Goal: Task Accomplishment & Management: Complete application form

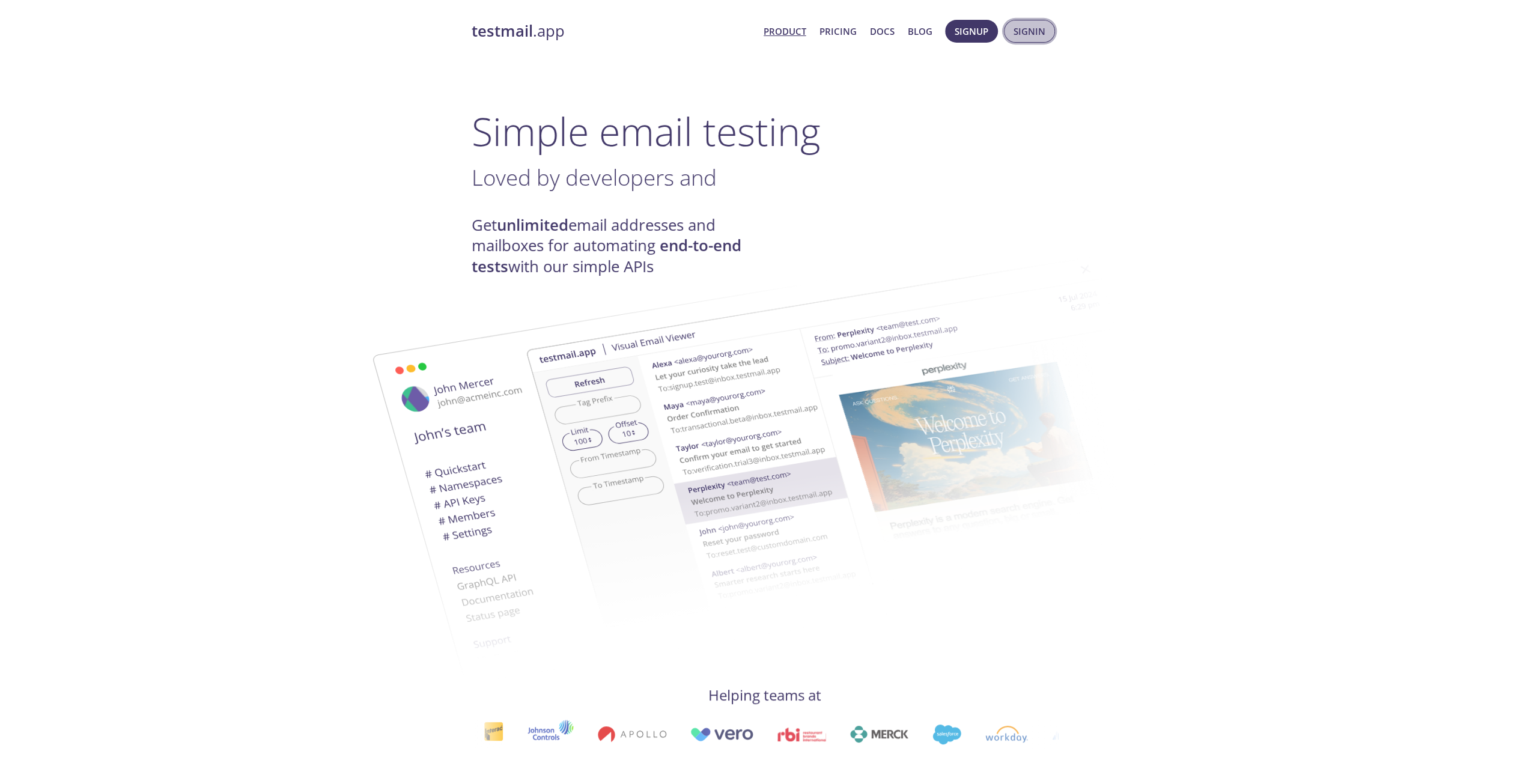
drag, startPoint x: 0, startPoint y: 0, endPoint x: 1022, endPoint y: 30, distance: 1022.4
click at [1022, 30] on span "Signin" at bounding box center [1030, 31] width 32 height 15
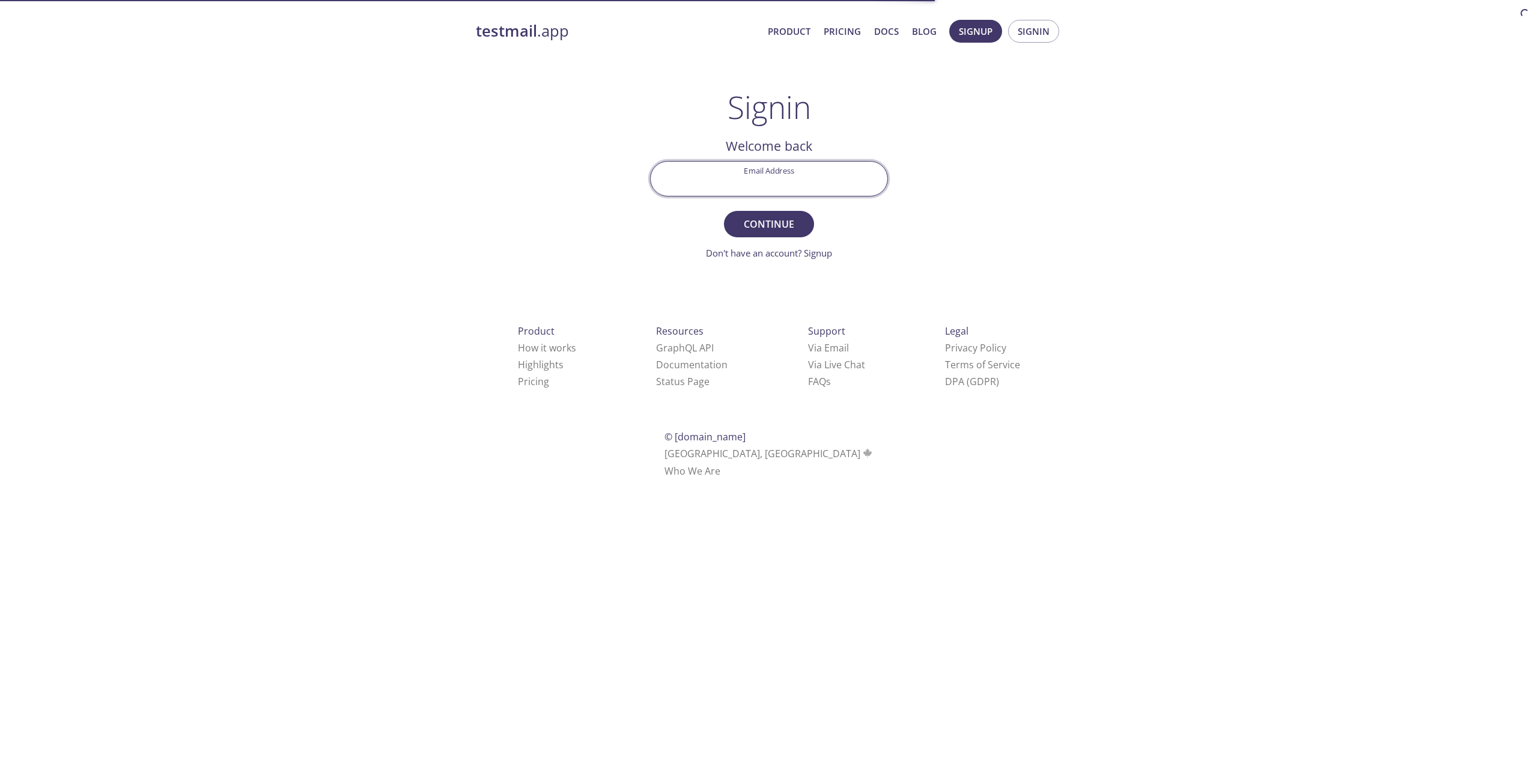
click at [798, 182] on input "Email Address" at bounding box center [769, 178] width 237 height 34
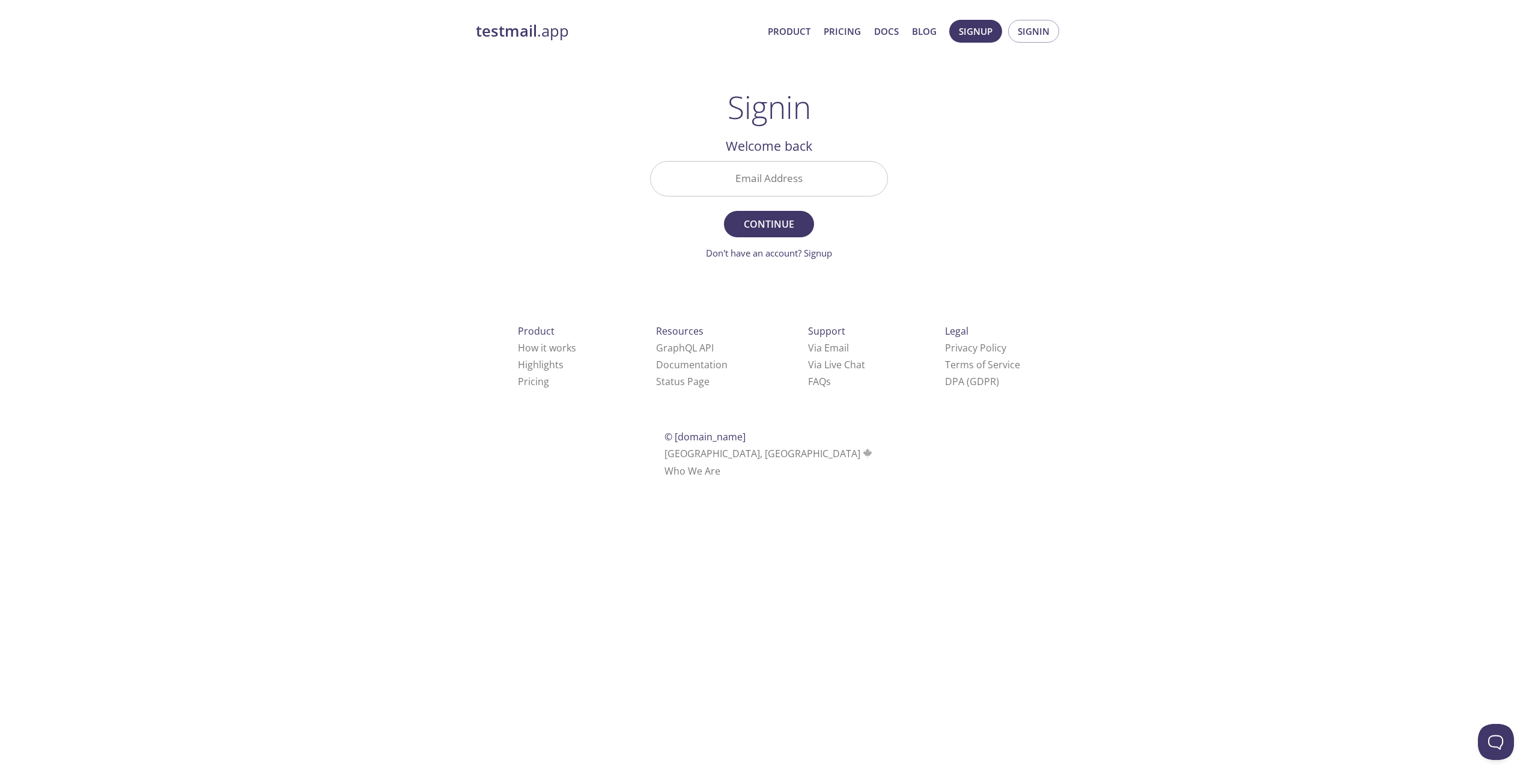
click at [951, 183] on div "testmail .app Product Pricing Docs Blog Signup Signin Signin Welcome back Email…" at bounding box center [769, 262] width 616 height 501
click at [789, 226] on span "Continue" at bounding box center [769, 224] width 64 height 17
click at [816, 245] on form "Email Address Required Continue Don't have an account? Signup" at bounding box center [769, 211] width 238 height 99
click at [818, 254] on link "Don't have an account? Signup" at bounding box center [769, 253] width 126 height 12
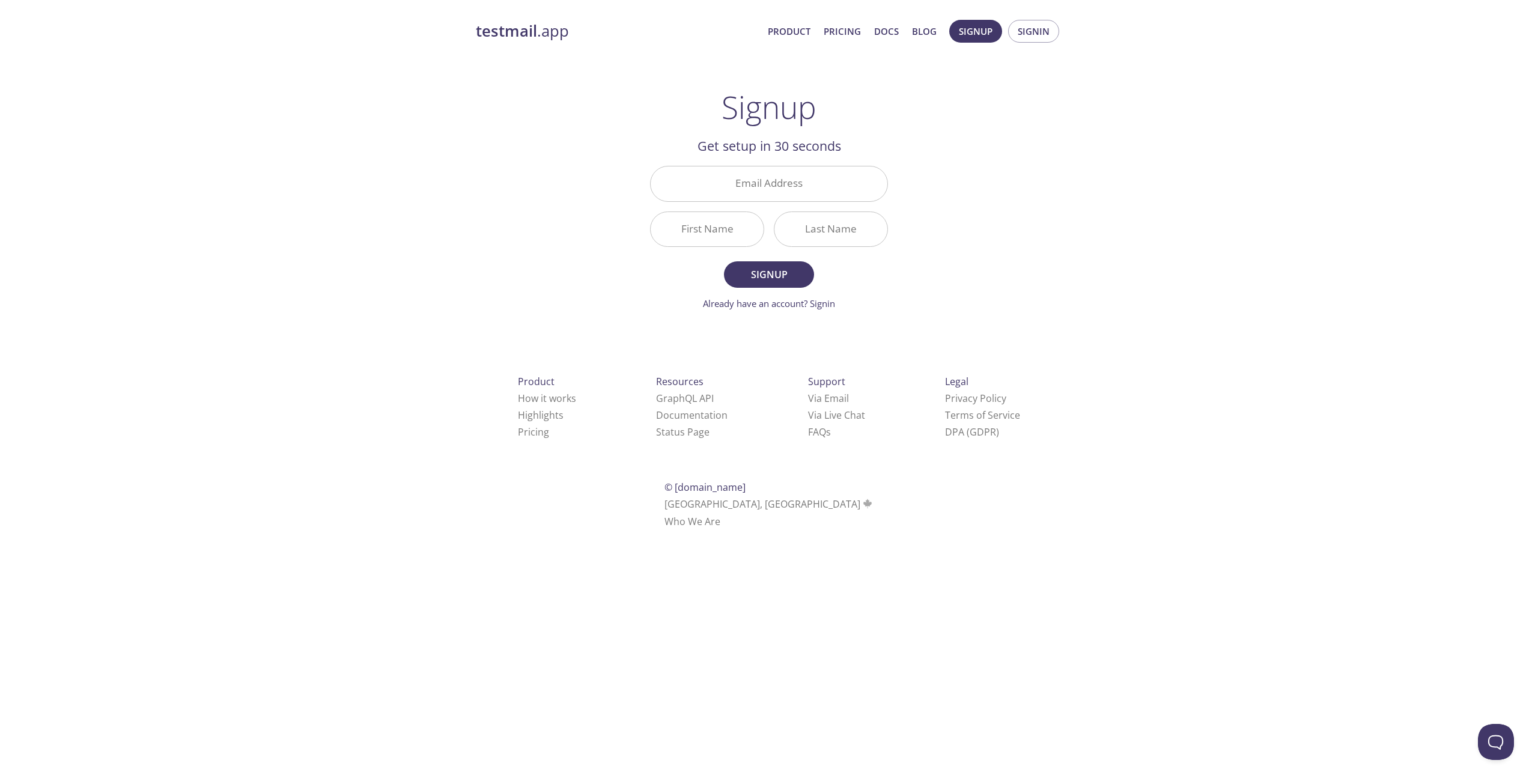
click at [784, 300] on link "Already have an account? Signin" at bounding box center [769, 303] width 132 height 12
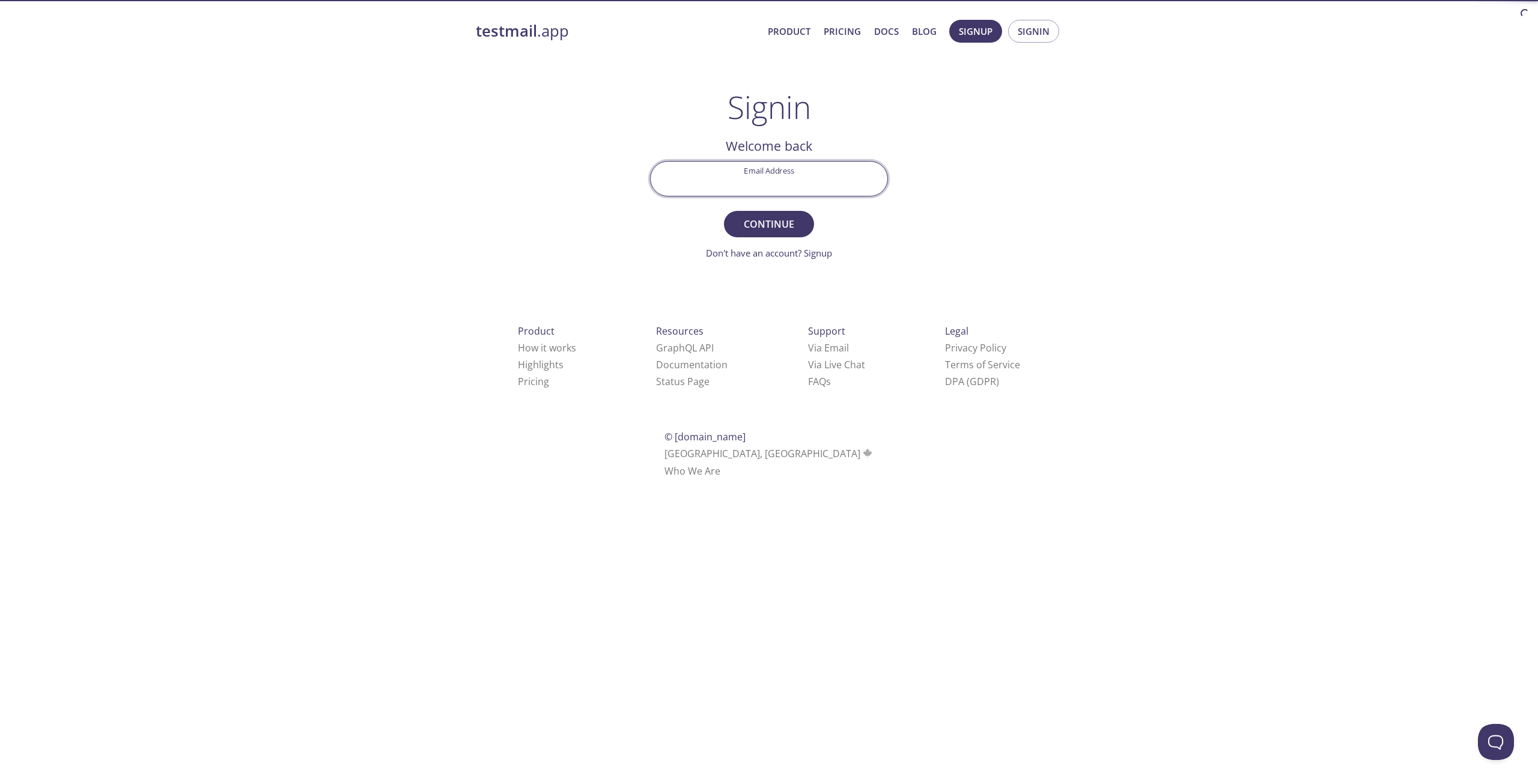
click at [829, 182] on input "Email Address" at bounding box center [769, 178] width 237 height 34
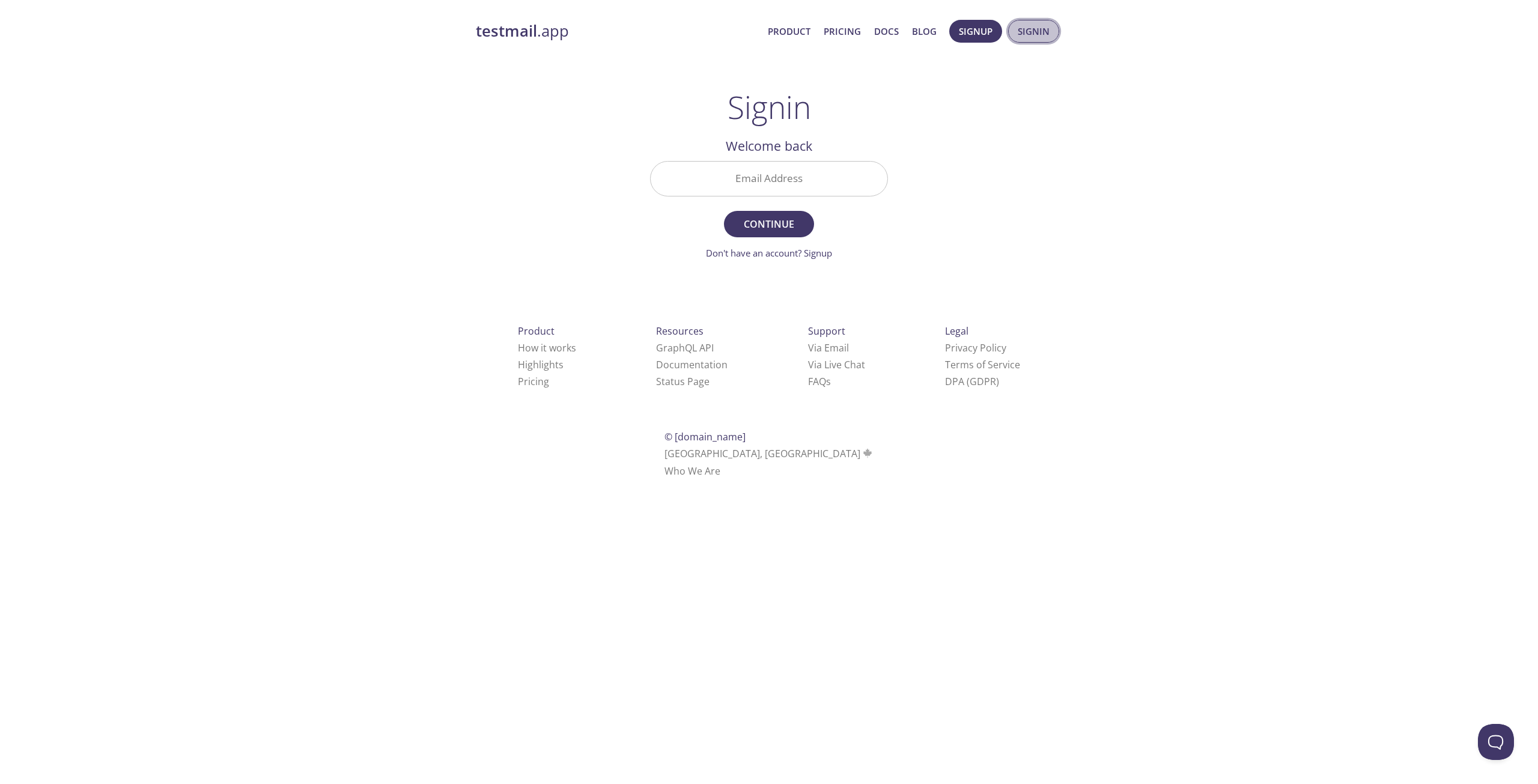
click at [1046, 36] on span "Signin" at bounding box center [1034, 31] width 32 height 15
click at [776, 182] on input "Email Address" at bounding box center [769, 178] width 237 height 34
